Goal: Task Accomplishment & Management: Manage account settings

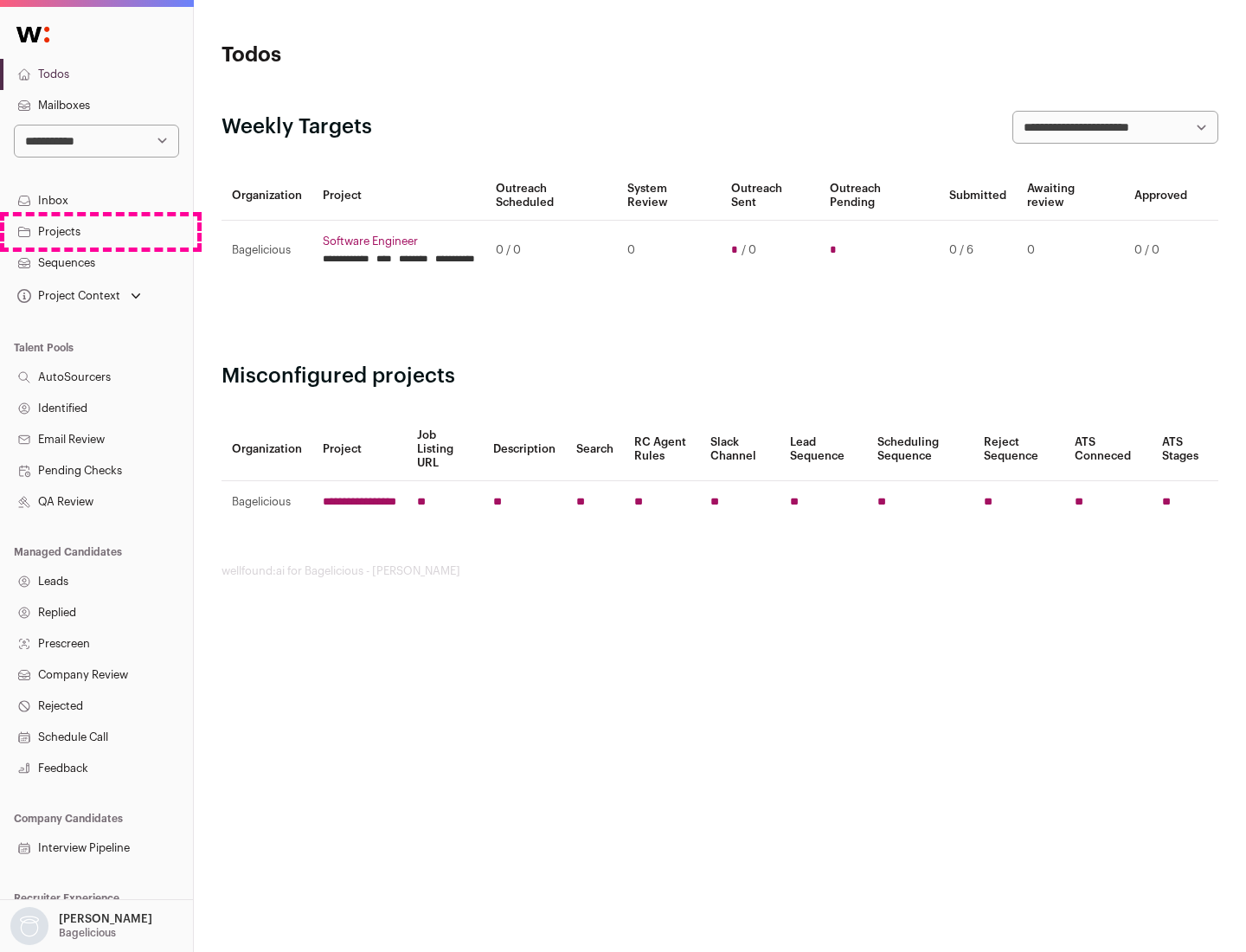
click at [96, 231] on link "Projects" at bounding box center [97, 231] width 193 height 31
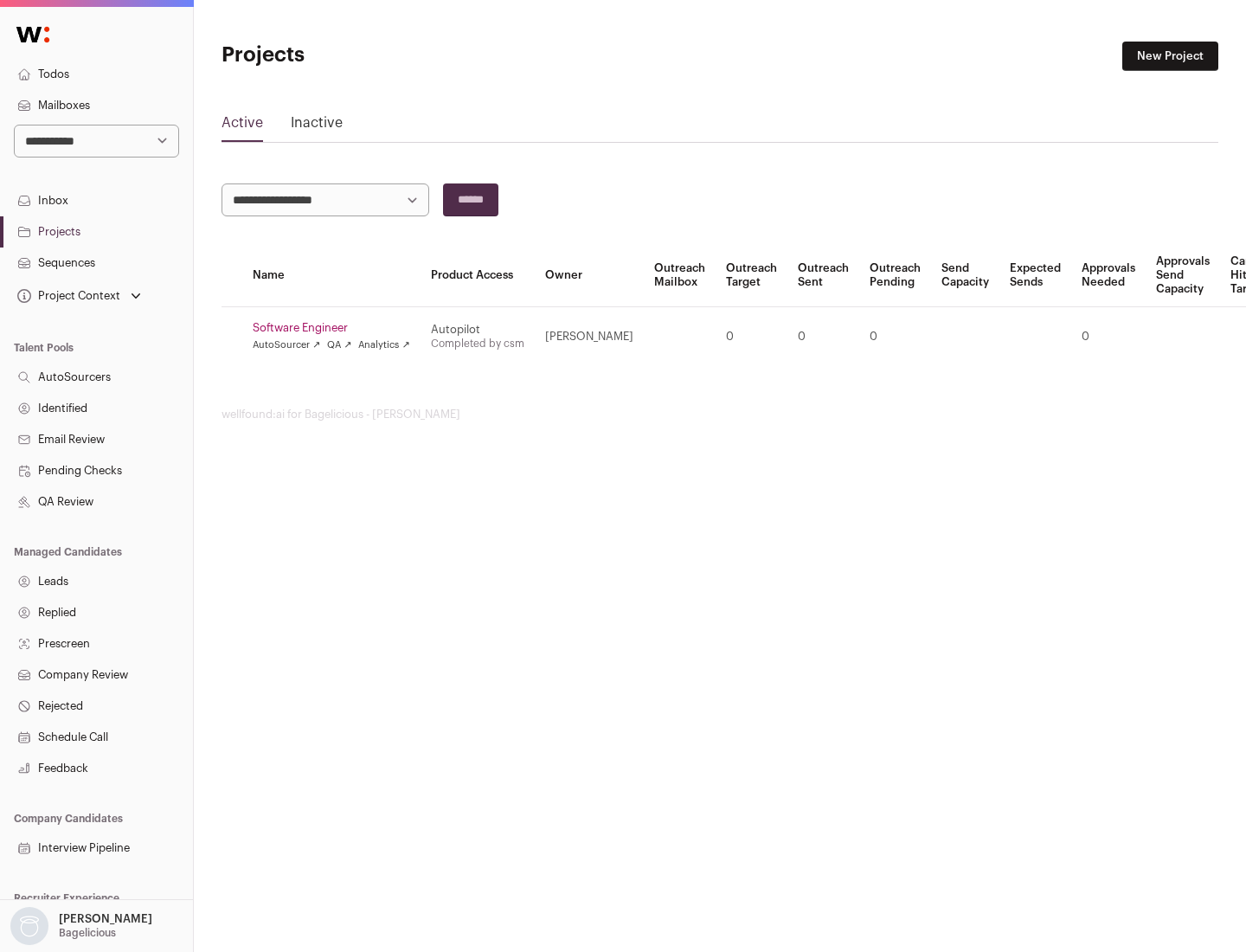
click at [337, 328] on link "Software Engineer" at bounding box center [331, 328] width 157 height 14
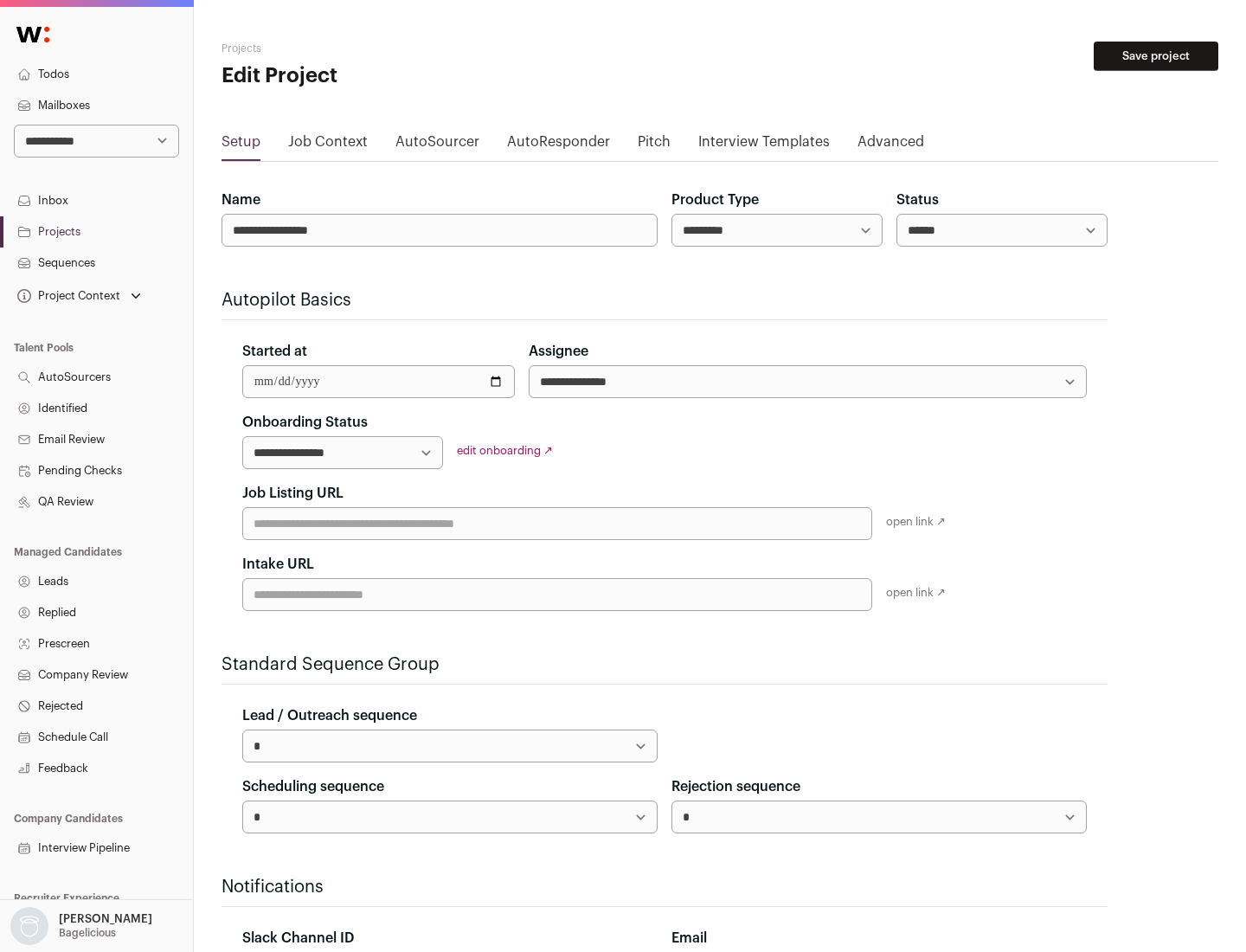
click at [1156, 56] on button "Save project" at bounding box center [1156, 56] width 124 height 29
